Goal: Transaction & Acquisition: Purchase product/service

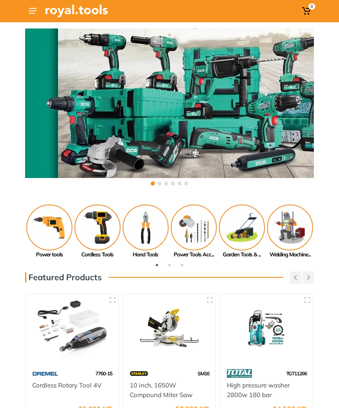
scroll to position [3, 0]
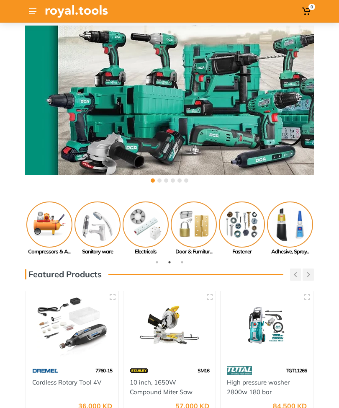
click at [286, 230] on img at bounding box center [290, 225] width 46 height 46
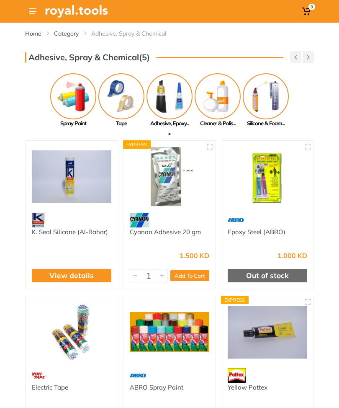
click at [220, 99] on img at bounding box center [218, 96] width 46 height 46
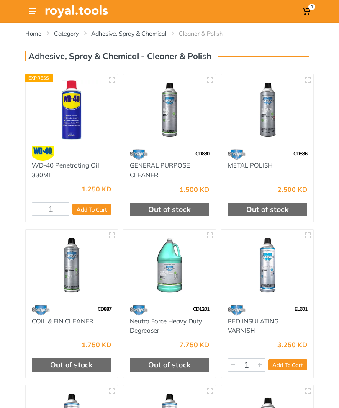
click at [29, 9] on use at bounding box center [33, 11] width 8 height 6
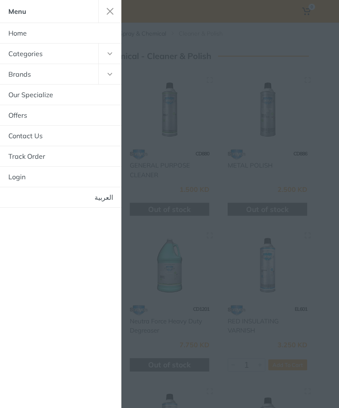
click at [97, 199] on link "العربية" at bounding box center [61, 197] width 122 height 20
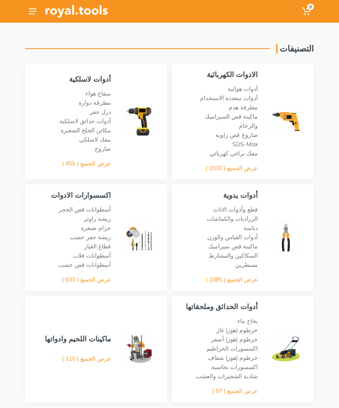
click at [31, 18] on button at bounding box center [32, 11] width 15 height 15
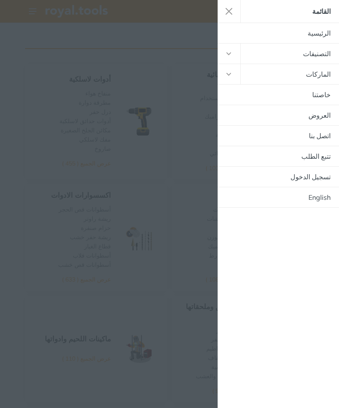
click at [110, 172] on div at bounding box center [169, 204] width 339 height 408
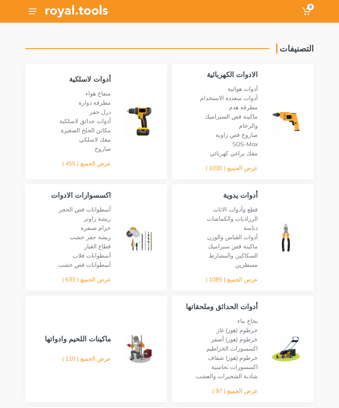
click at [56, 10] on img at bounding box center [76, 11] width 63 height 13
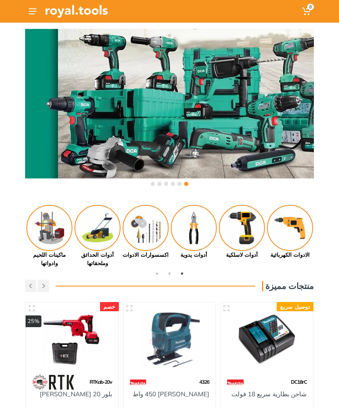
click at [32, 6] on button at bounding box center [32, 11] width 15 height 15
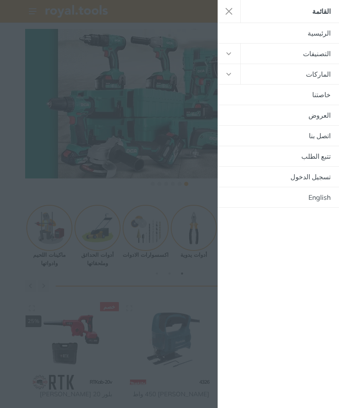
click at [177, 265] on div at bounding box center [169, 204] width 339 height 408
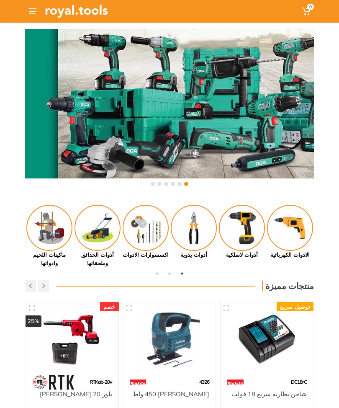
click at [150, 231] on img at bounding box center [146, 228] width 46 height 46
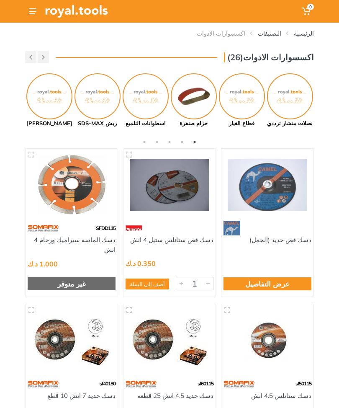
click at [39, 9] on button at bounding box center [32, 11] width 15 height 15
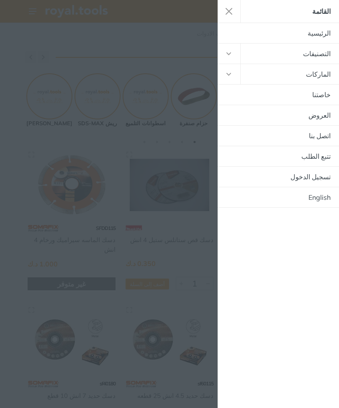
click at [236, 55] on button "button" at bounding box center [229, 54] width 23 height 20
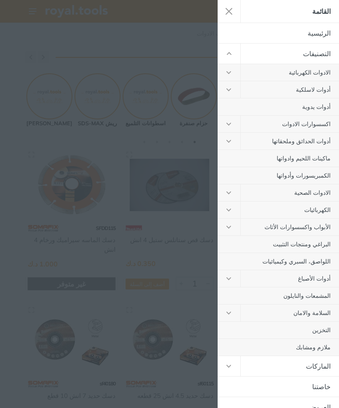
click at [233, 57] on button "button" at bounding box center [229, 54] width 23 height 20
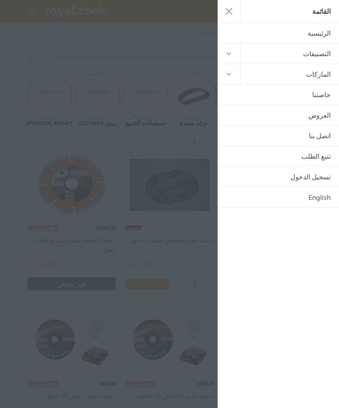
click at [231, 57] on button "button" at bounding box center [229, 54] width 23 height 20
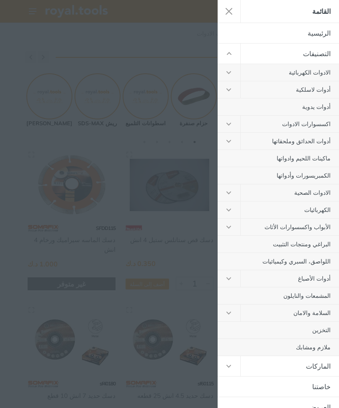
click at [232, 75] on button "button" at bounding box center [229, 72] width 23 height 17
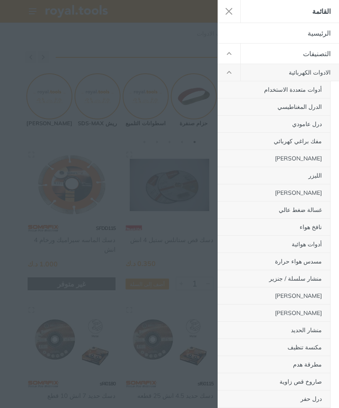
click at [308, 76] on link "الادوات الكهربائية" at bounding box center [290, 72] width 98 height 17
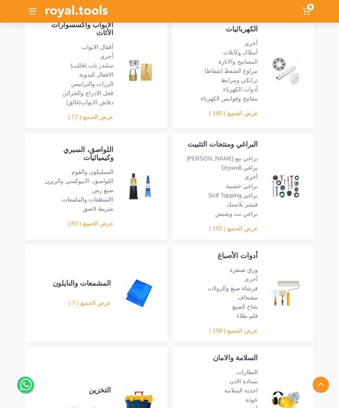
scroll to position [477, 0]
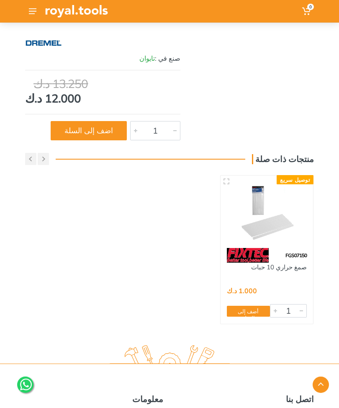
scroll to position [401, 0]
click at [288, 212] on img at bounding box center [267, 212] width 80 height 60
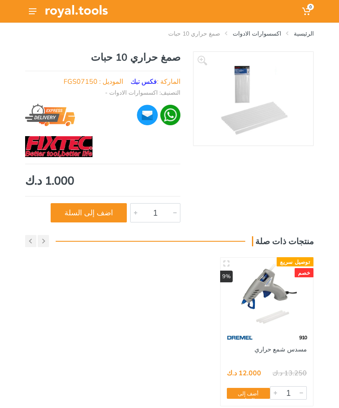
click at [220, 37] on li "صمغ حراري 10 حبات" at bounding box center [188, 33] width 65 height 8
click at [269, 37] on link "اكسسوارات الادوات" at bounding box center [257, 33] width 49 height 8
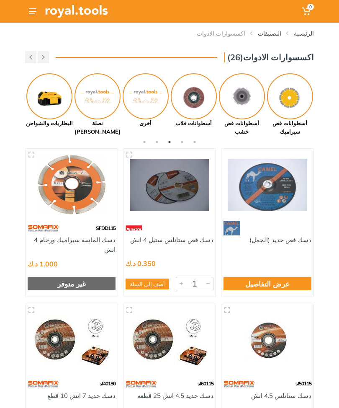
click at [151, 108] on img at bounding box center [146, 96] width 46 height 46
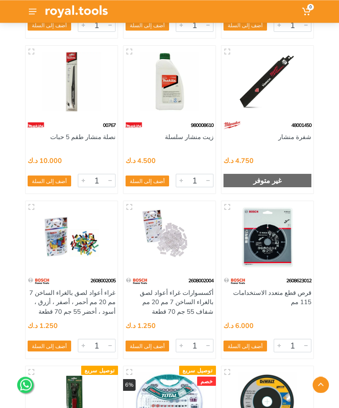
scroll to position [338, 0]
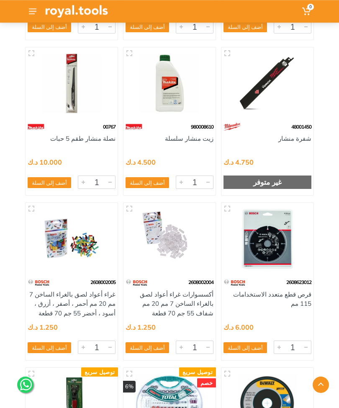
click at [169, 236] on img at bounding box center [170, 239] width 80 height 60
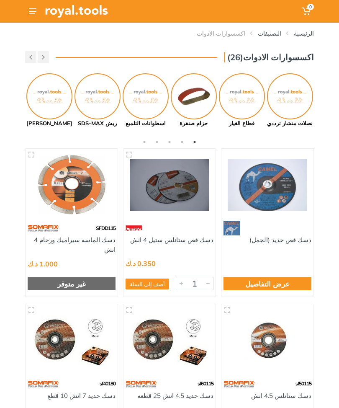
click at [244, 94] on img at bounding box center [242, 96] width 46 height 46
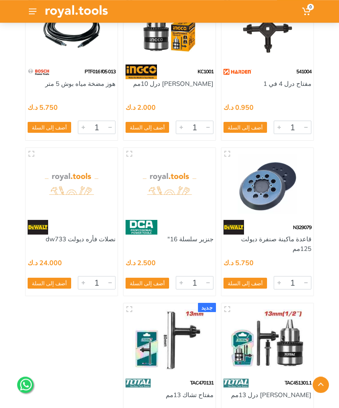
scroll to position [549, 0]
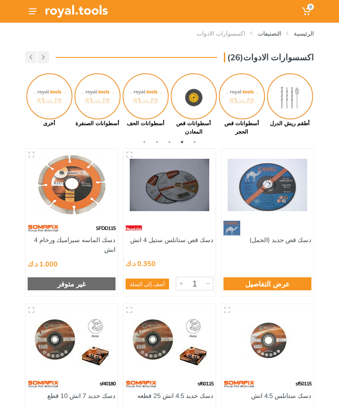
click at [44, 94] on img at bounding box center [49, 96] width 46 height 46
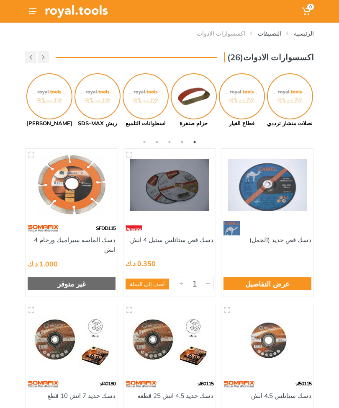
click at [47, 91] on img at bounding box center [49, 96] width 46 height 46
click at [46, 103] on img at bounding box center [49, 96] width 46 height 46
click at [57, 92] on img at bounding box center [49, 96] width 46 height 46
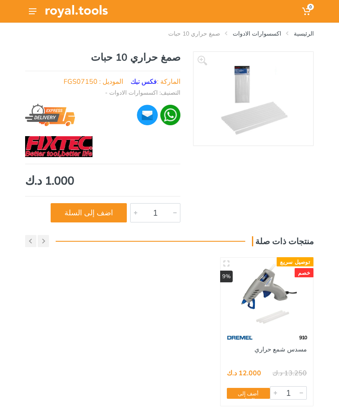
click at [272, 36] on link "اكسسوارات الادوات" at bounding box center [257, 33] width 49 height 8
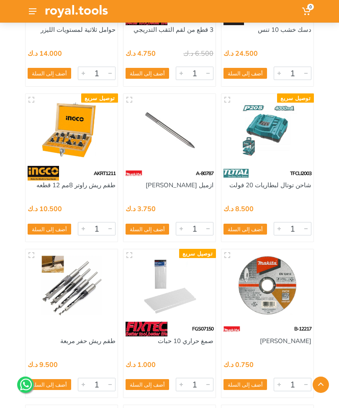
scroll to position [27467, 0]
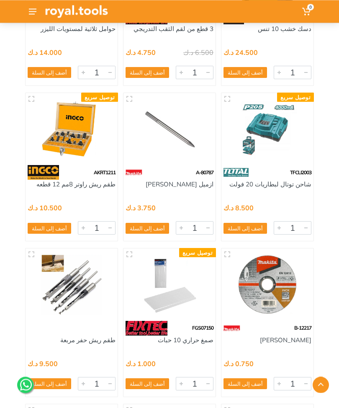
click at [174, 281] on img at bounding box center [170, 285] width 80 height 60
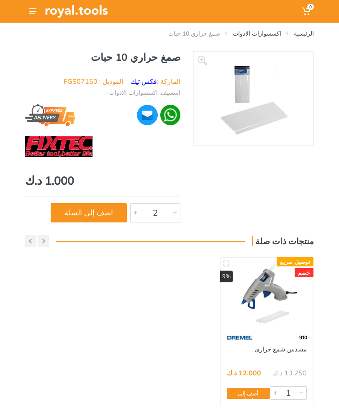
click at [138, 210] on div at bounding box center [136, 213] width 10 height 18
click at [137, 214] on div at bounding box center [136, 213] width 10 height 18
click at [110, 215] on button "اضف إلى السلة" at bounding box center [89, 212] width 76 height 19
type input "1"
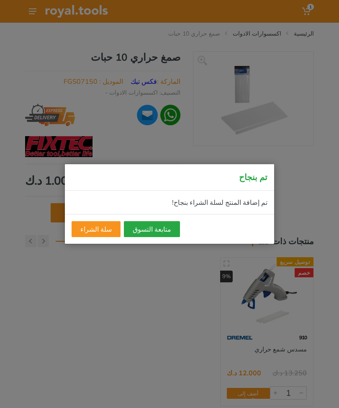
click at [153, 233] on button "متابعة التسوق" at bounding box center [152, 229] width 56 height 16
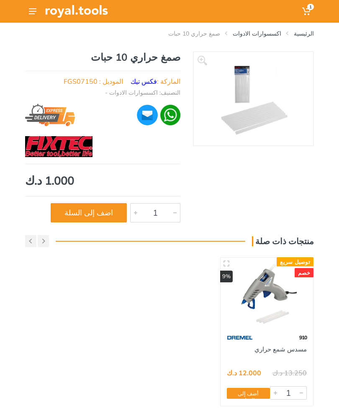
click at [311, 26] on div "الرئيسية اكسسوارات الادوات صمغ حراري 10 حبات" at bounding box center [169, 30] width 289 height 15
click at [152, 79] on link "فكس تيك" at bounding box center [144, 81] width 26 height 8
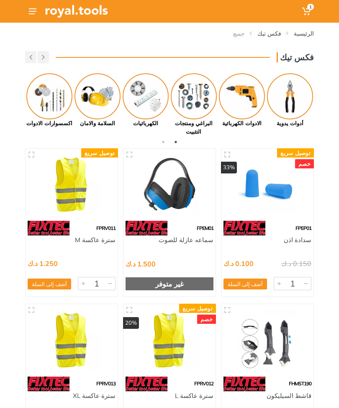
click at [303, 31] on link "الرئيسية" at bounding box center [304, 33] width 20 height 8
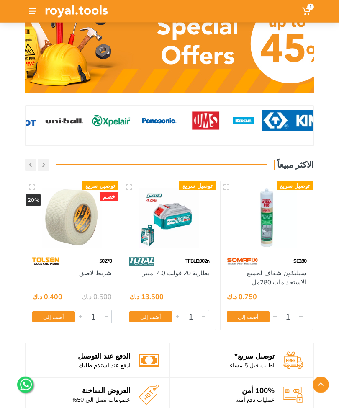
scroll to position [631, 0]
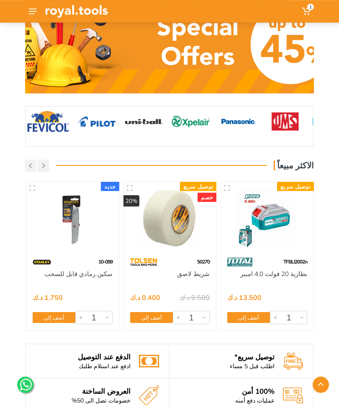
click at [155, 316] on button "أضف إلى السلة" at bounding box center [151, 317] width 43 height 11
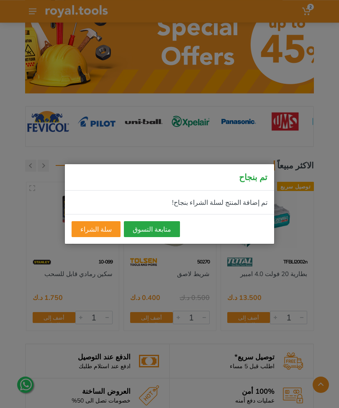
click at [249, 293] on div "تم بنجاح تم إضافة المنتج لسلة الشراء بنجاح! متابعة التسوق سلة الشراء" at bounding box center [169, 204] width 339 height 408
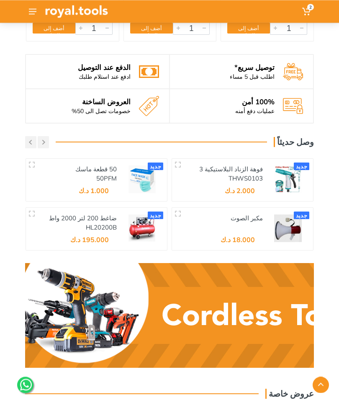
scroll to position [921, 0]
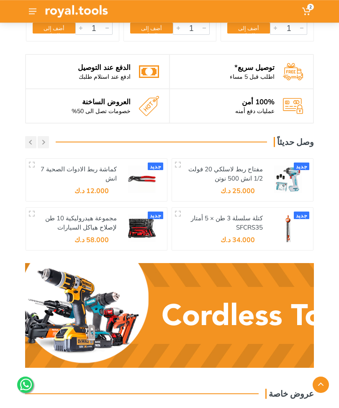
click at [251, 176] on link "مفتاح ربط لاسلكي 20 فولت 1/2 انش 500 نوتن" at bounding box center [226, 174] width 75 height 18
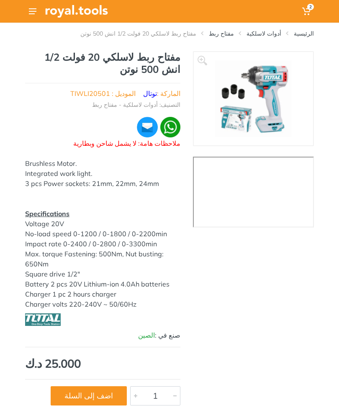
click at [157, 91] on link "توتال" at bounding box center [150, 93] width 14 height 8
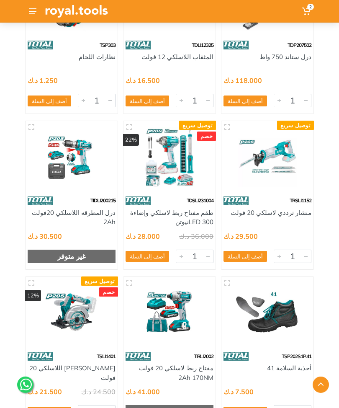
scroll to position [3297, 0]
click at [181, 171] on img at bounding box center [170, 157] width 80 height 60
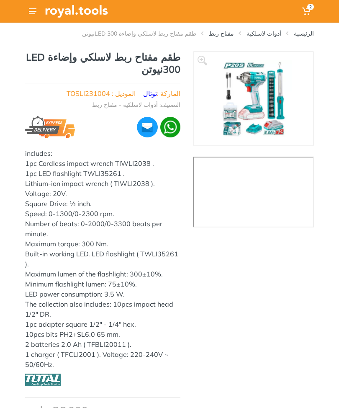
click at [260, 109] on img at bounding box center [253, 98] width 77 height 77
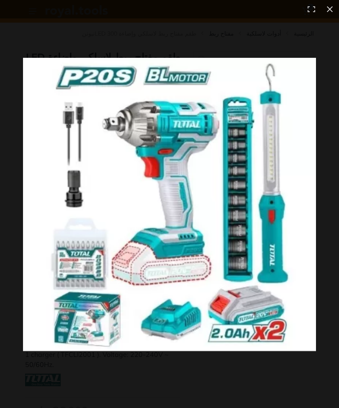
click at [265, 372] on div at bounding box center [169, 234] width 293 height 353
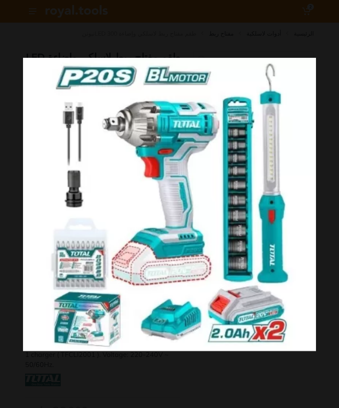
click at [299, 29] on div at bounding box center [169, 204] width 339 height 408
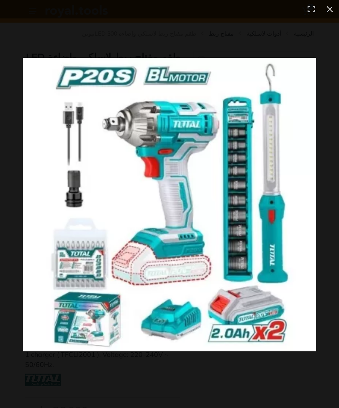
click at [330, 17] on button at bounding box center [330, 9] width 18 height 18
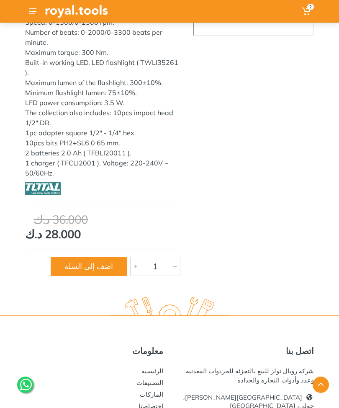
scroll to position [192, 0]
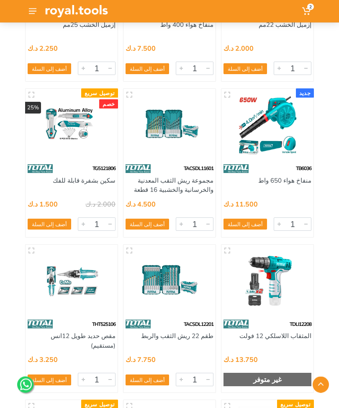
scroll to position [1461, 0]
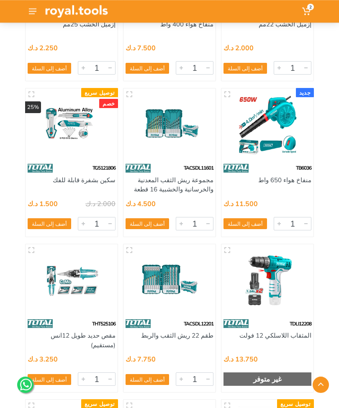
click at [179, 275] on img at bounding box center [170, 281] width 80 height 60
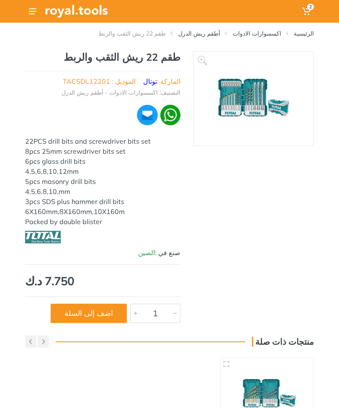
click at [254, 94] on img at bounding box center [254, 98] width 96 height 77
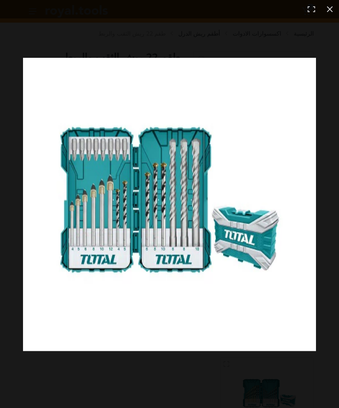
click at [277, 377] on div at bounding box center [169, 234] width 293 height 353
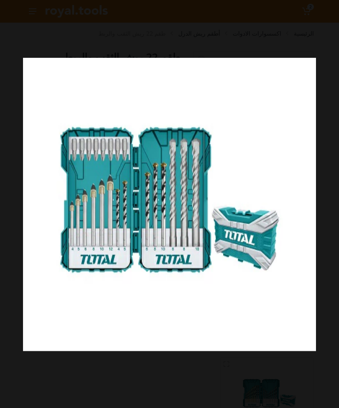
click at [319, 23] on div at bounding box center [169, 204] width 339 height 408
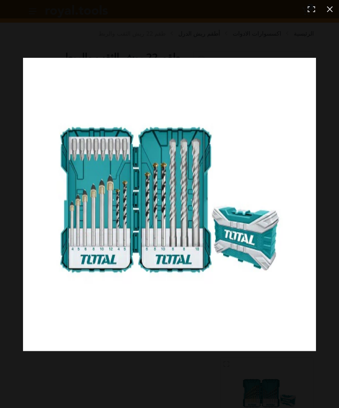
click at [339, 0] on html "2" at bounding box center [169, 204] width 339 height 408
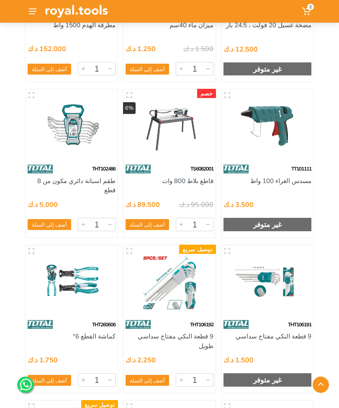
scroll to position [215, 0]
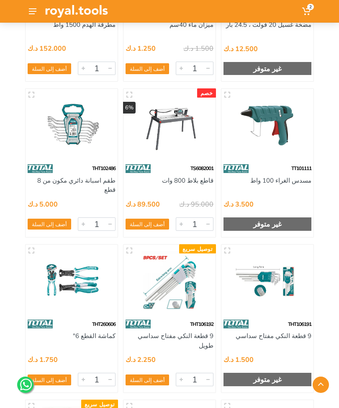
click at [181, 104] on img at bounding box center [170, 125] width 80 height 60
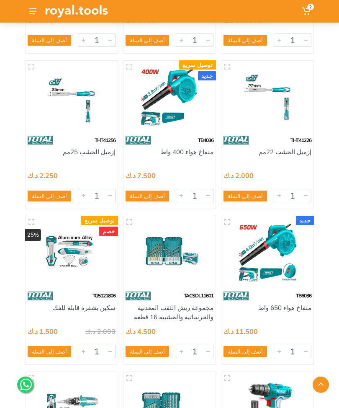
scroll to position [1334, 0]
click at [179, 257] on img at bounding box center [170, 253] width 80 height 60
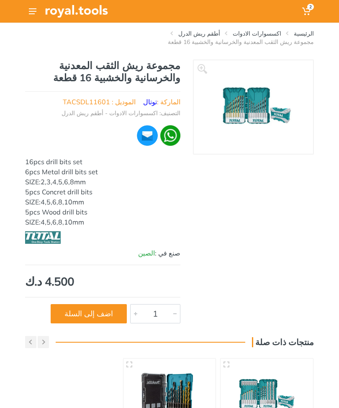
click at [218, 34] on link "أطقم ريش الدرل" at bounding box center [200, 33] width 42 height 8
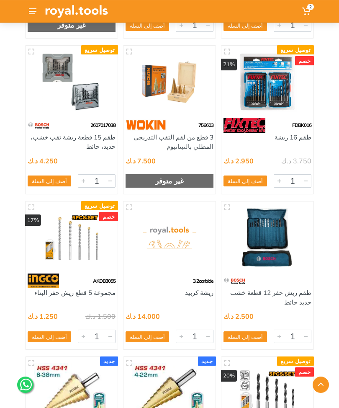
scroll to position [1118, 0]
click at [272, 240] on img at bounding box center [268, 238] width 80 height 60
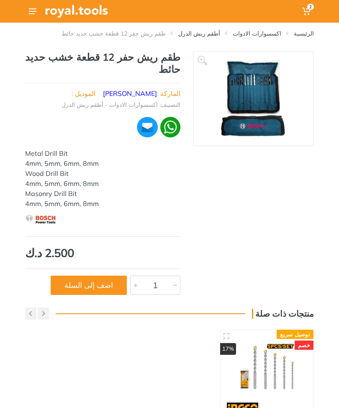
click at [156, 93] on link "[PERSON_NAME]" at bounding box center [130, 93] width 54 height 8
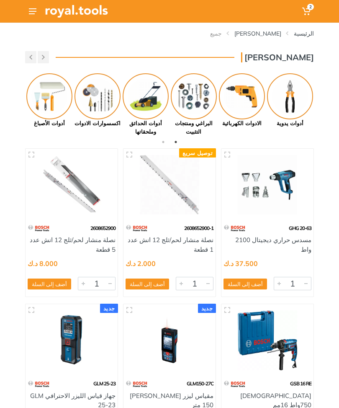
click at [104, 100] on img at bounding box center [98, 96] width 46 height 46
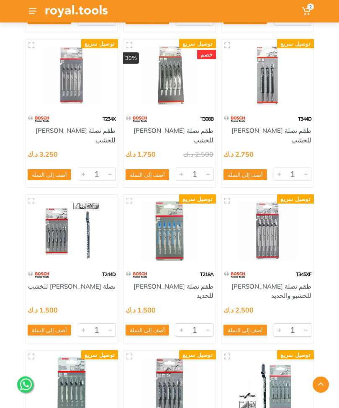
scroll to position [1028, 0]
